Goal: Transaction & Acquisition: Book appointment/travel/reservation

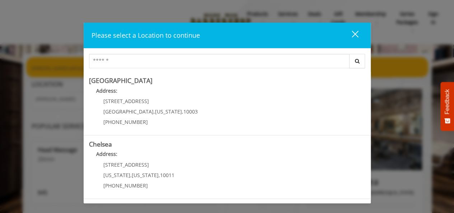
click at [357, 36] on div "close dialog" at bounding box center [354, 34] width 7 height 7
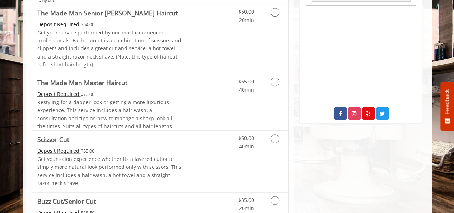
scroll to position [323, 0]
click at [230, 157] on div "$50.00 40min" at bounding box center [256, 161] width 64 height 61
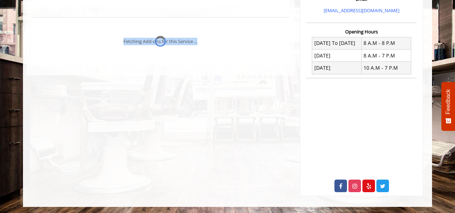
click at [230, 157] on div "**********" at bounding box center [161, 13] width 268 height 366
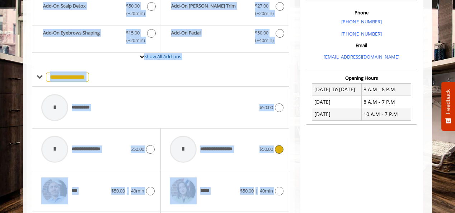
scroll to position [191, 0]
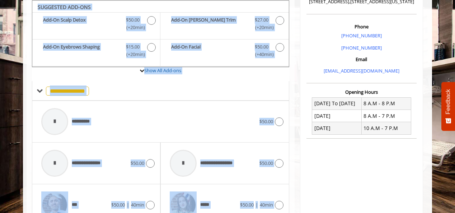
click at [209, 85] on div "**********" at bounding box center [160, 90] width 257 height 19
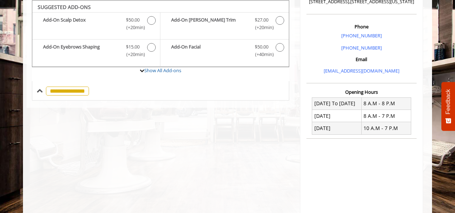
click at [209, 85] on div "**********" at bounding box center [160, 90] width 257 height 19
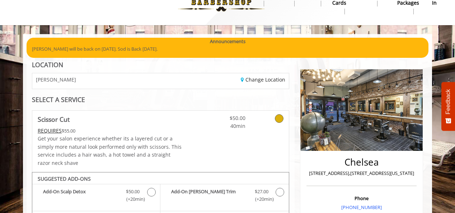
scroll to position [0, 0]
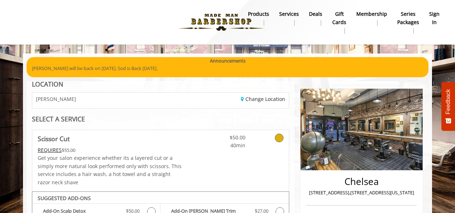
click at [191, 99] on div "Change Location" at bounding box center [227, 100] width 134 height 15
click at [252, 99] on link "Change Location" at bounding box center [263, 98] width 45 height 7
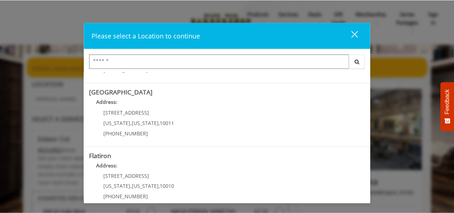
scroll to position [167, 0]
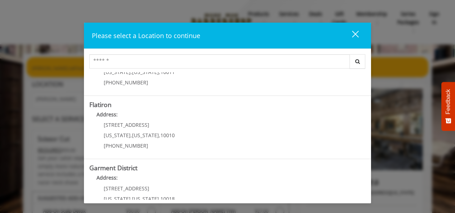
click at [218, 118] on "Address:" at bounding box center [227, 116] width 276 height 11
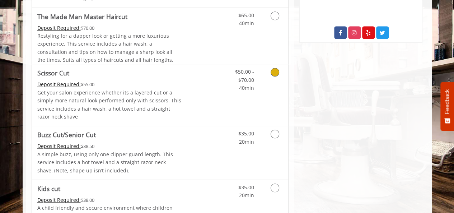
click at [218, 118] on link "Discounted Price" at bounding box center [202, 94] width 43 height 61
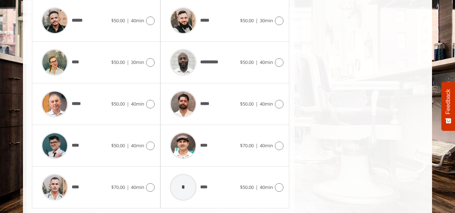
scroll to position [359, 0]
click at [100, 112] on div "*****" at bounding box center [75, 104] width 74 height 34
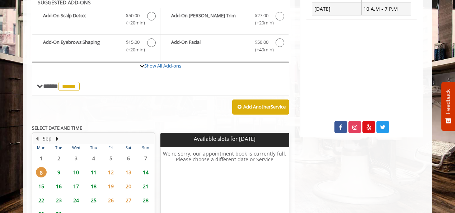
scroll to position [216, 0]
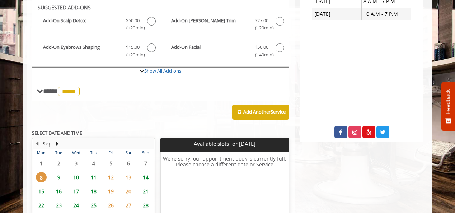
click at [59, 176] on span "9" at bounding box center [58, 177] width 11 height 10
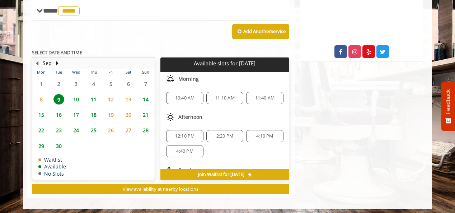
scroll to position [0, 0]
click at [255, 97] on span "11:40 AM" at bounding box center [265, 98] width 20 height 6
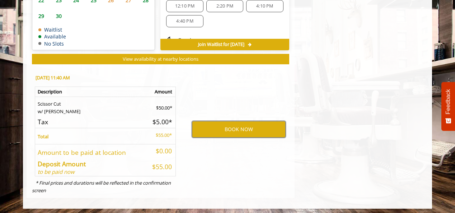
scroll to position [426, 0]
click at [252, 123] on button "BOOK NOW" at bounding box center [239, 129] width 94 height 17
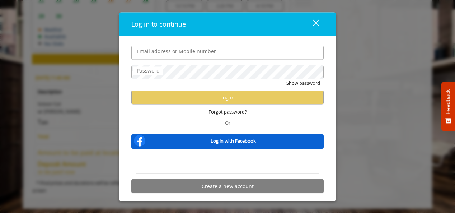
type input "**********"
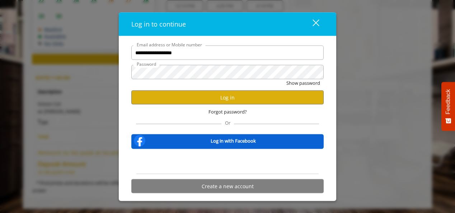
scroll to position [0, 0]
click at [227, 99] on button "Log in" at bounding box center [227, 97] width 192 height 14
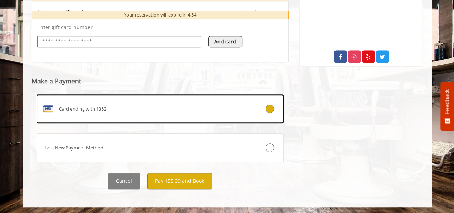
scroll to position [290, 0]
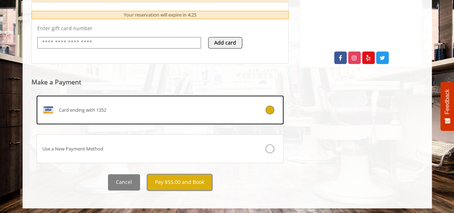
click at [163, 180] on button "Pay $55.00 and Book" at bounding box center [179, 182] width 65 height 16
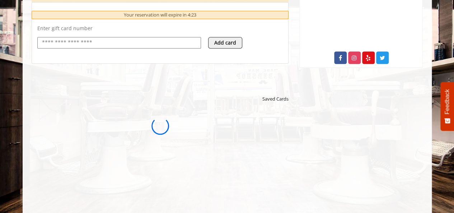
scroll to position [0, 0]
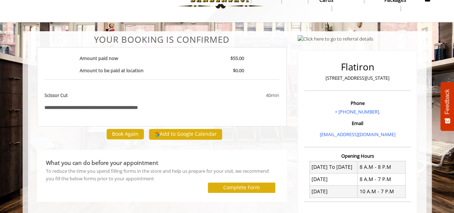
scroll to position [25, 0]
